Goal: Find specific page/section: Find specific page/section

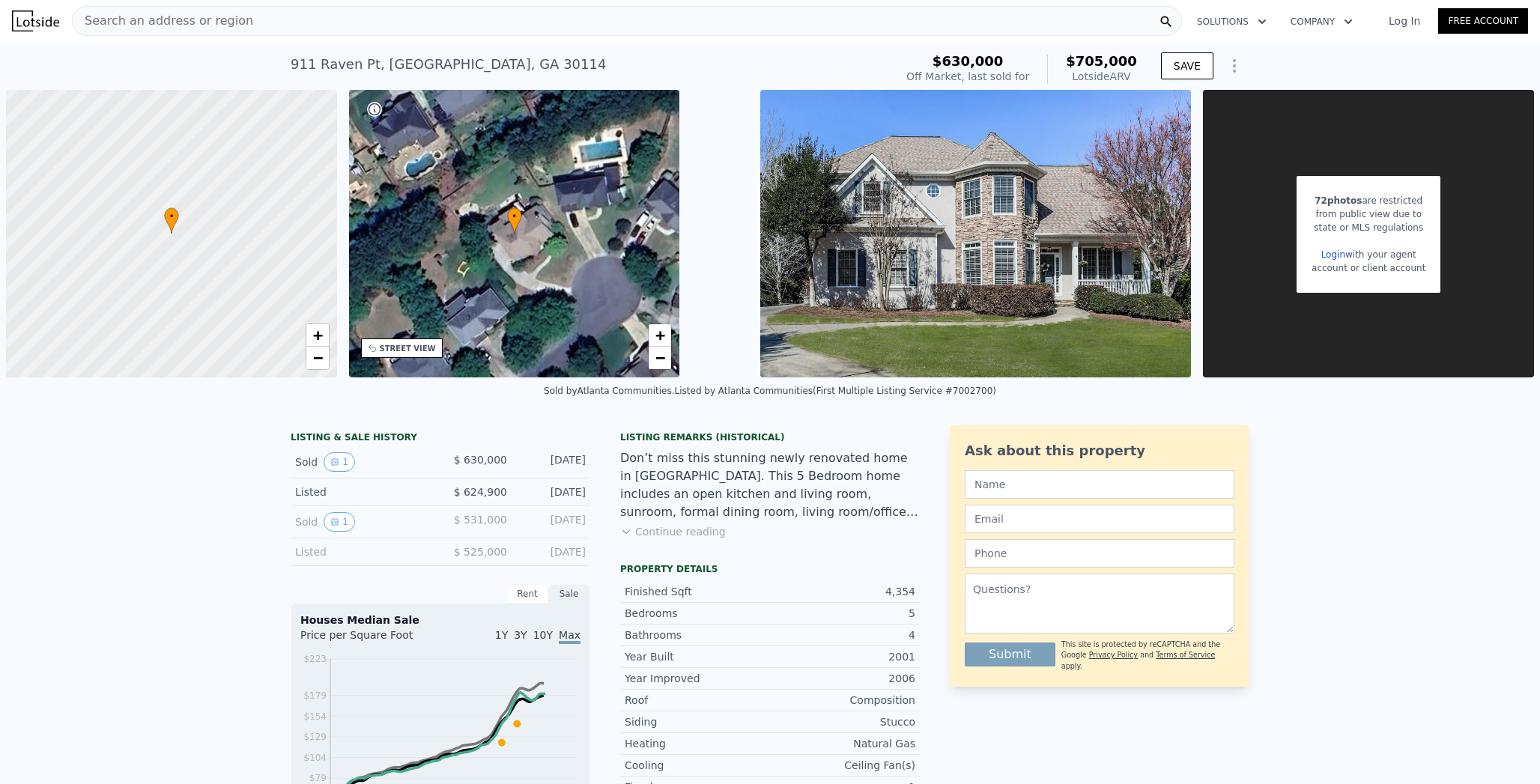
click at [150, 21] on span "Search an address or region" at bounding box center [163, 21] width 181 height 18
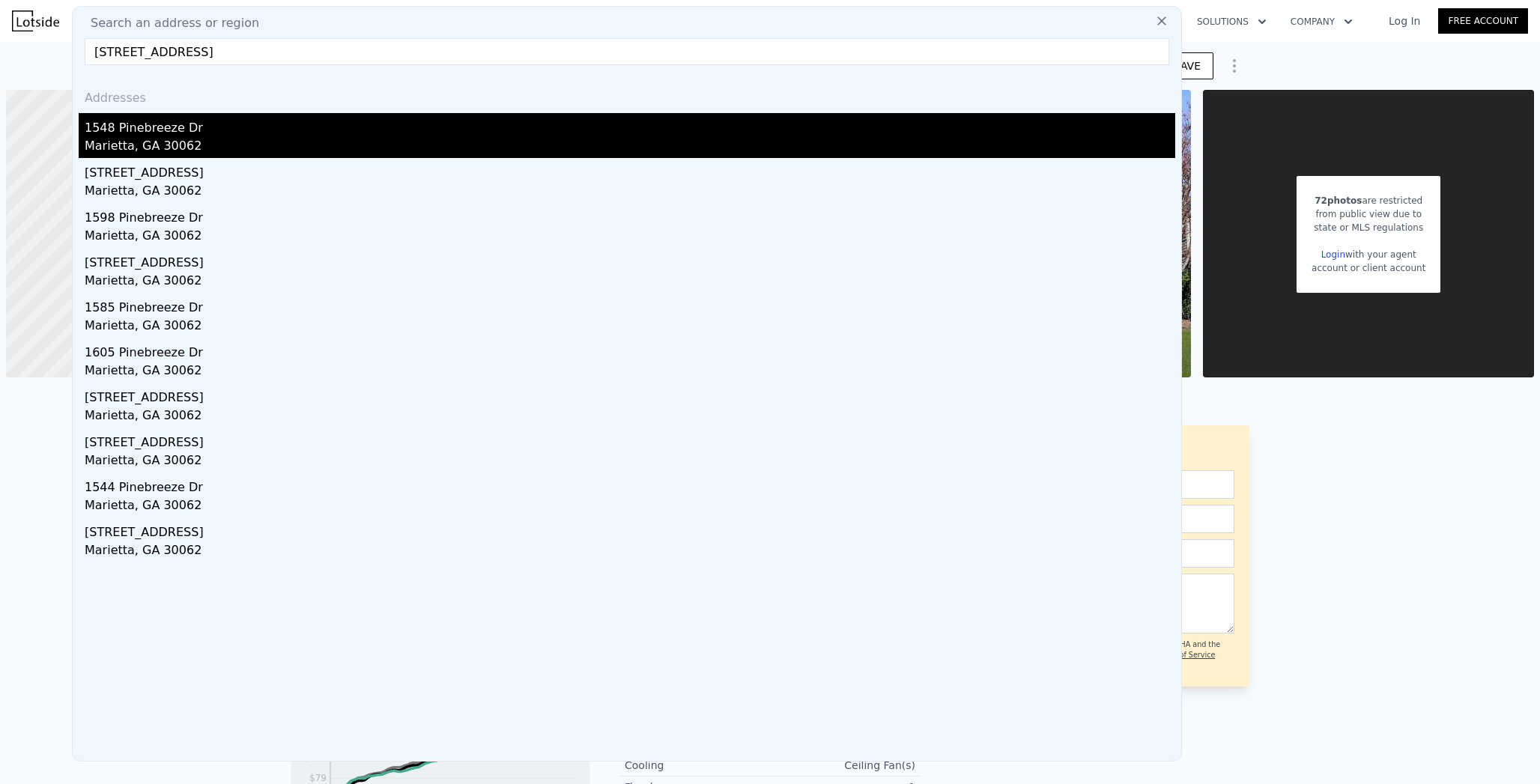
type input "1548 Pinebreeze Dr, Marietta, GA 30062"
click at [153, 124] on div "1548 Pinebreeze Dr" at bounding box center [630, 125] width 1091 height 24
